Goal: Information Seeking & Learning: Learn about a topic

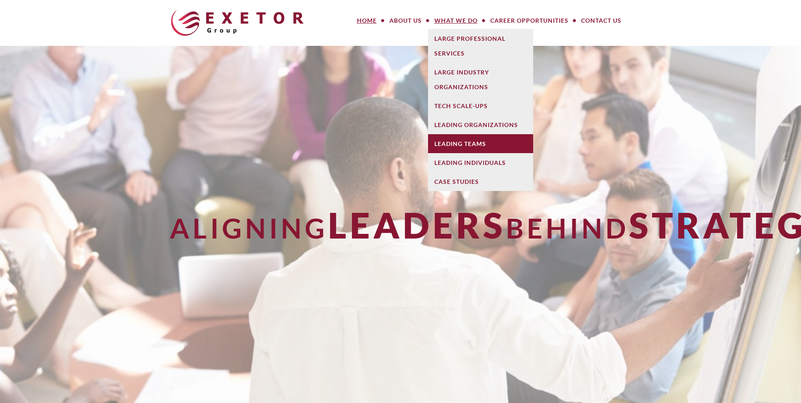
click at [461, 138] on link "Leading Teams" at bounding box center [480, 143] width 105 height 19
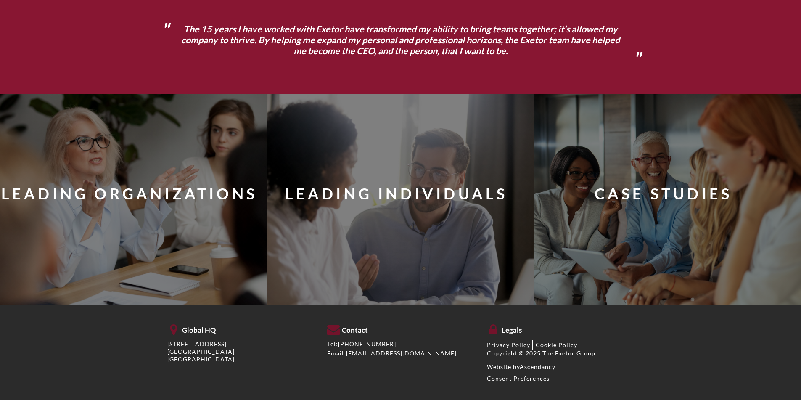
scroll to position [816, 0]
